Goal: Information Seeking & Learning: Learn about a topic

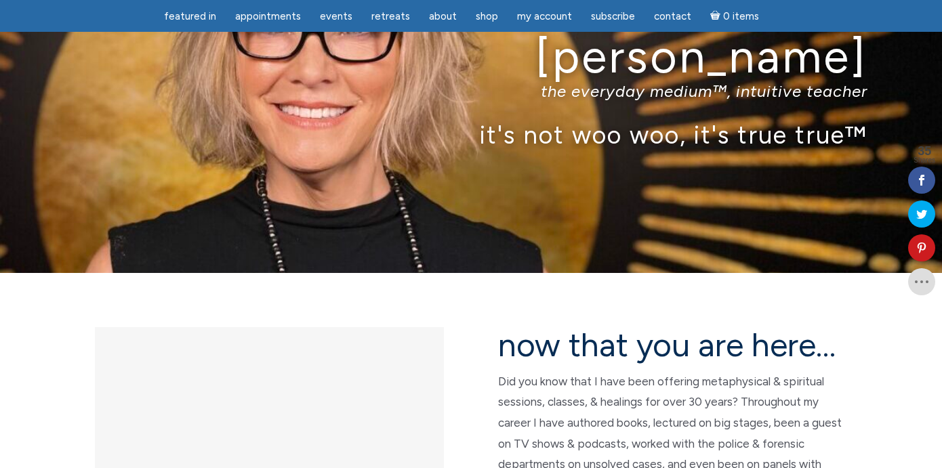
scroll to position [92, 0]
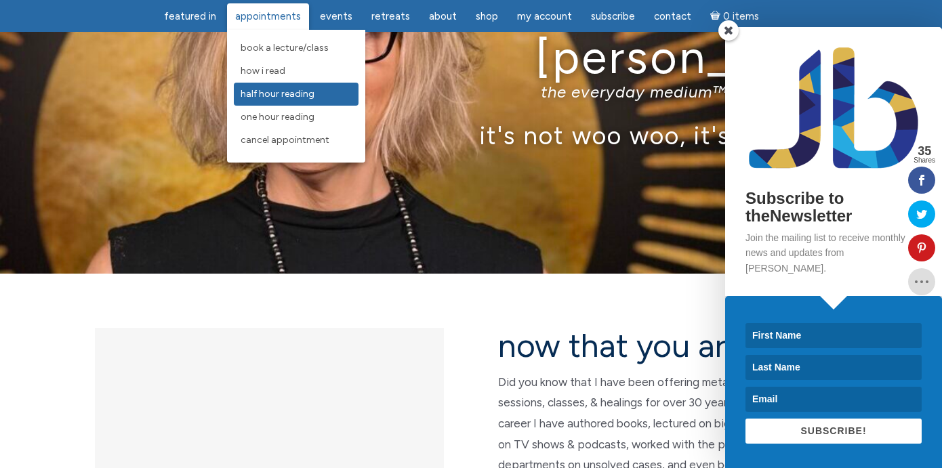
click at [268, 92] on span "Half Hour Reading" at bounding box center [278, 94] width 74 height 12
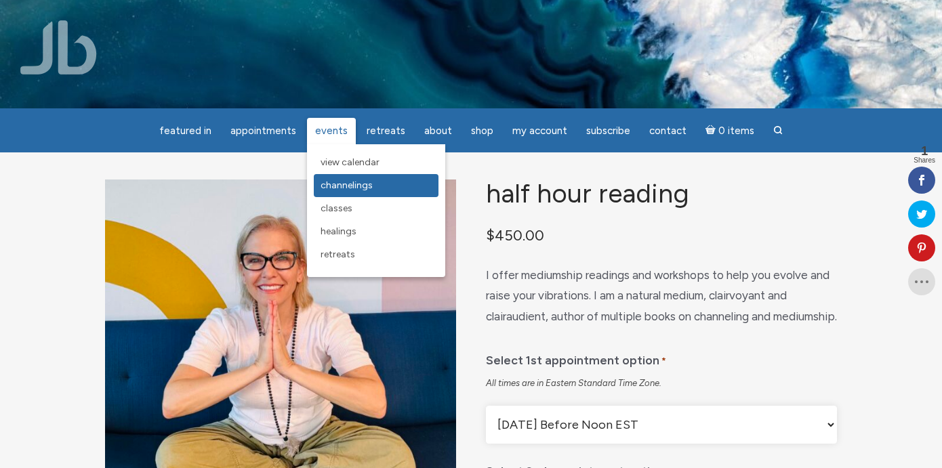
click at [344, 183] on span "Channelings" at bounding box center [347, 186] width 52 height 12
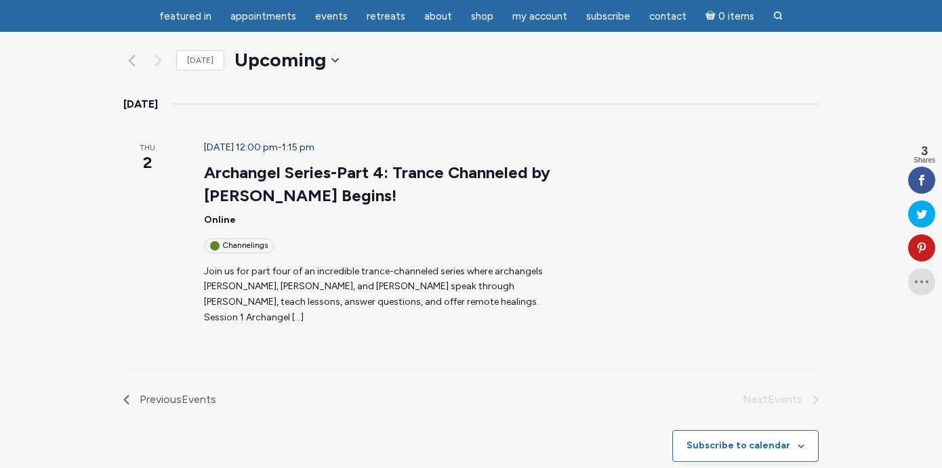
scroll to position [181, 0]
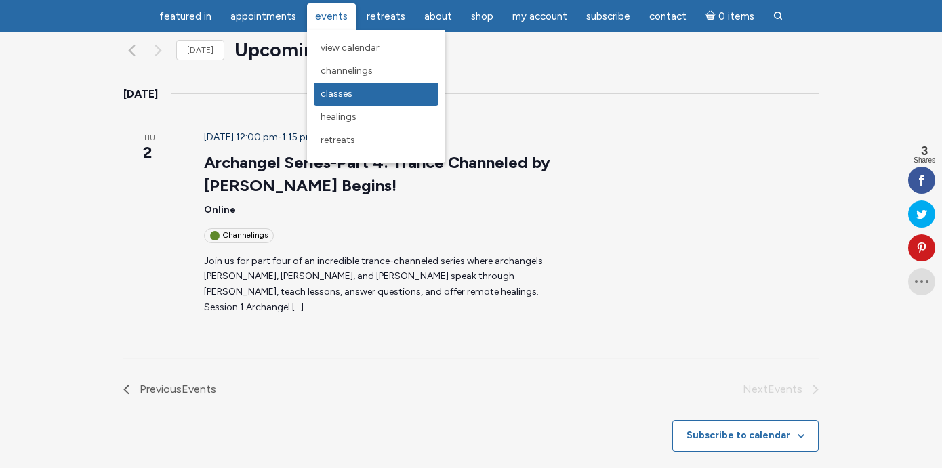
click at [334, 92] on span "Classes" at bounding box center [337, 94] width 32 height 12
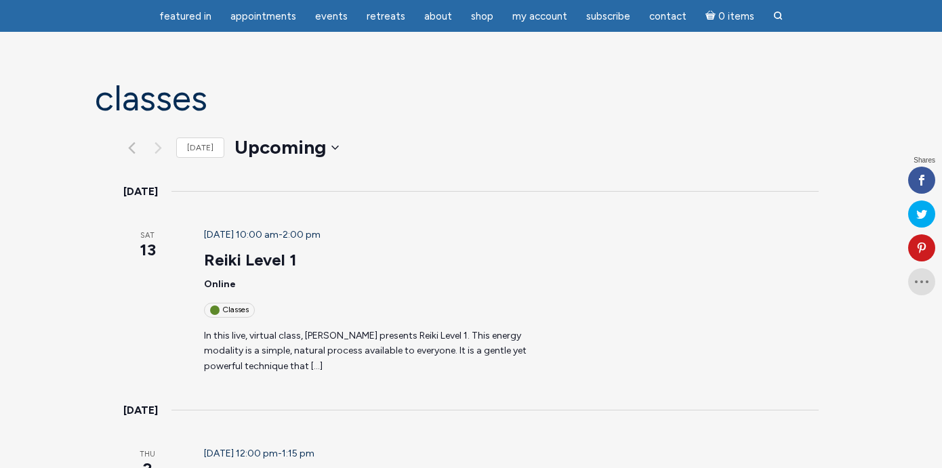
scroll to position [86, 0]
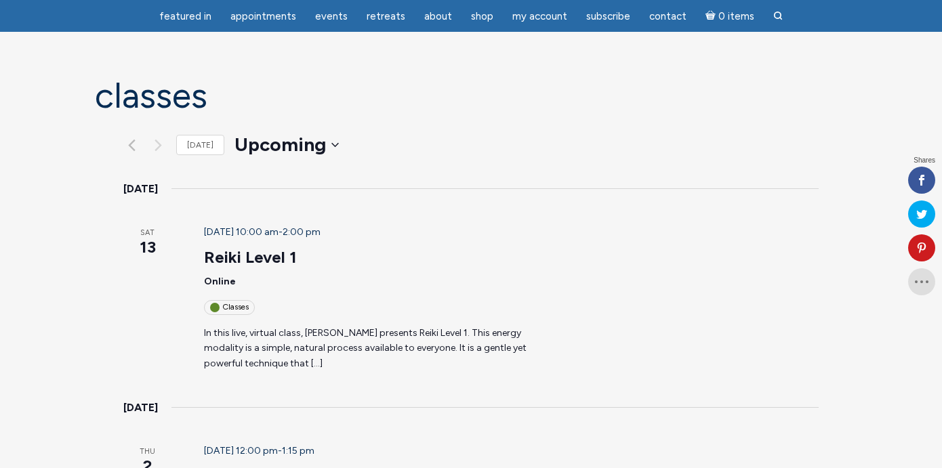
click at [214, 300] on div "Classes" at bounding box center [229, 307] width 51 height 14
click at [556, 326] on p "In this live, virtual class, Jamie Butler presents Reiki Level 1. This energy m…" at bounding box center [380, 349] width 352 height 46
click at [512, 326] on p "In this live, virtual class, Jamie Butler presents Reiki Level 1. This energy m…" at bounding box center [380, 349] width 352 height 46
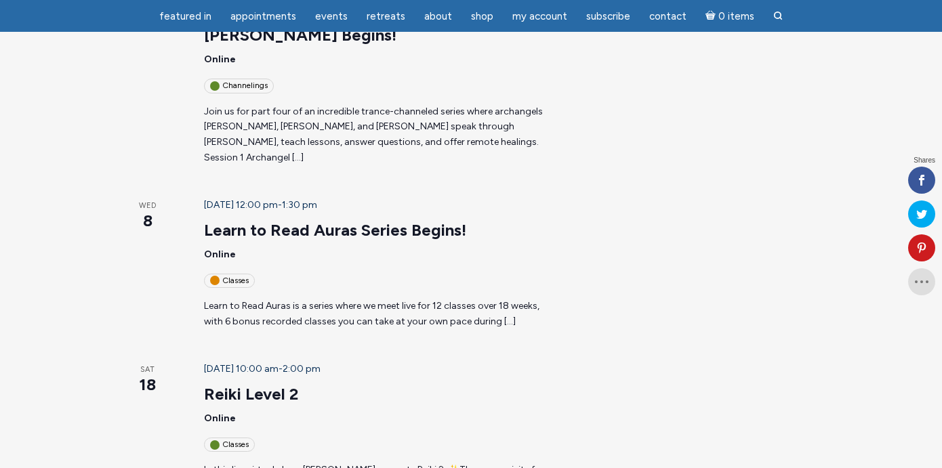
scroll to position [555, 0]
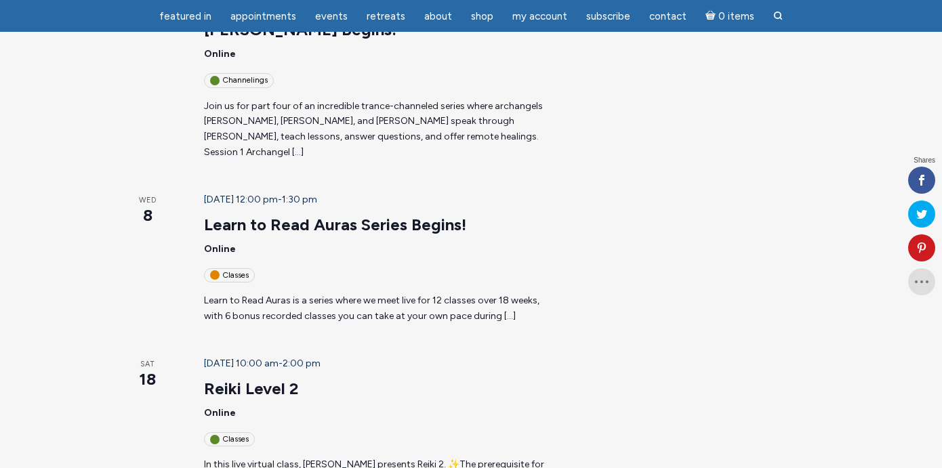
click at [227, 379] on link "Reiki Level 2" at bounding box center [251, 389] width 95 height 20
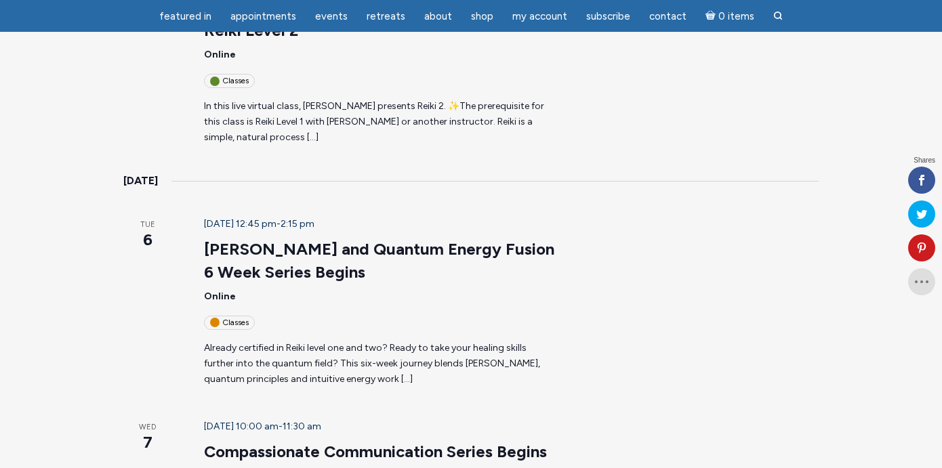
scroll to position [915, 0]
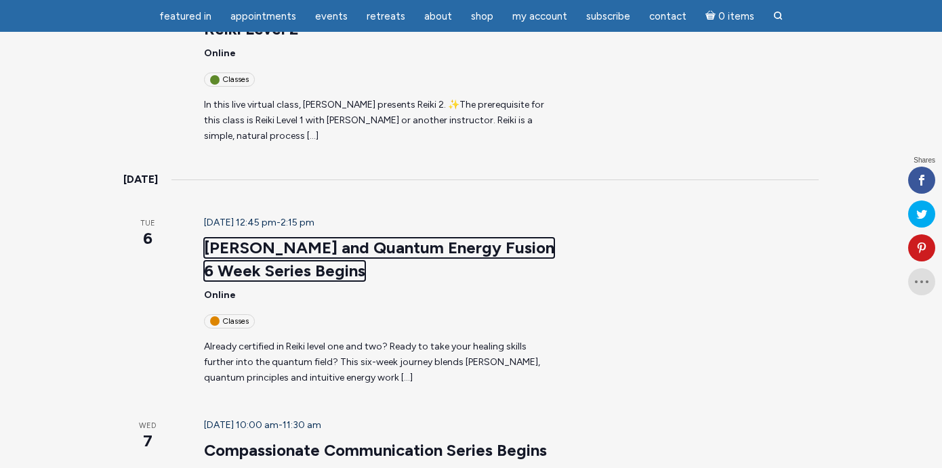
click at [422, 238] on link "[PERSON_NAME] and Quantum Energy Fusion 6 Week Series Begins" at bounding box center [379, 259] width 350 height 43
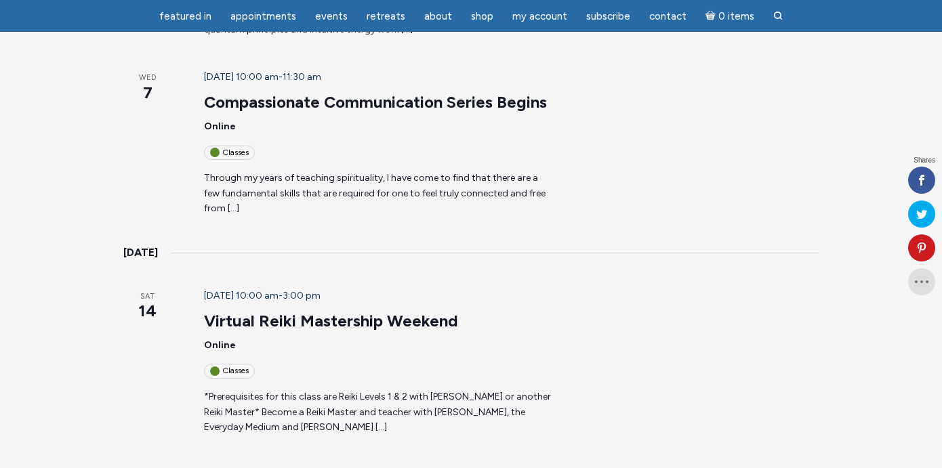
scroll to position [1272, 0]
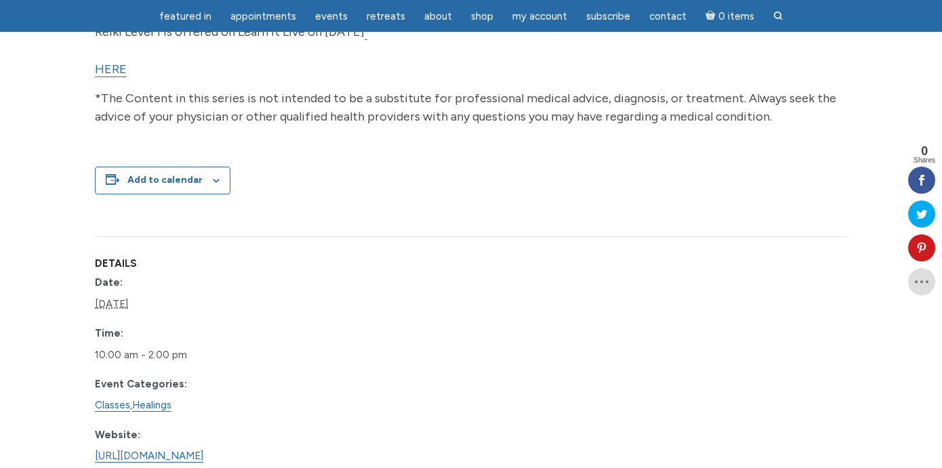
scroll to position [643, 0]
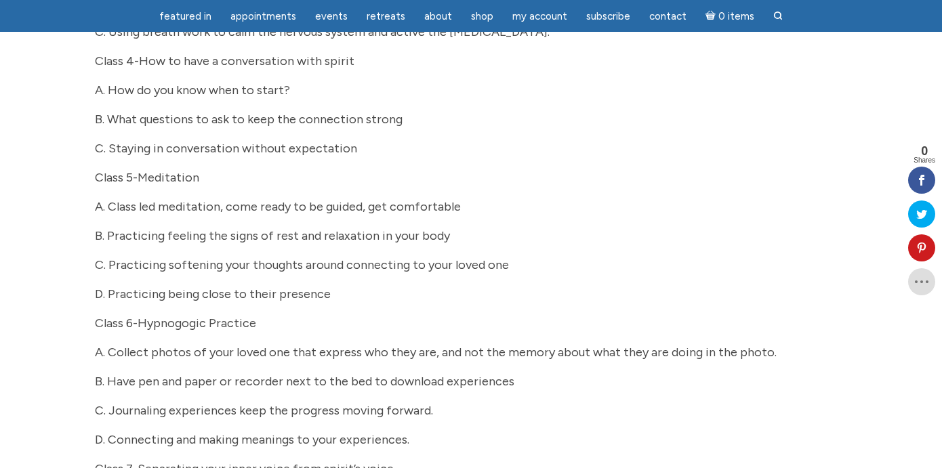
scroll to position [865, 0]
